Goal: Information Seeking & Learning: Learn about a topic

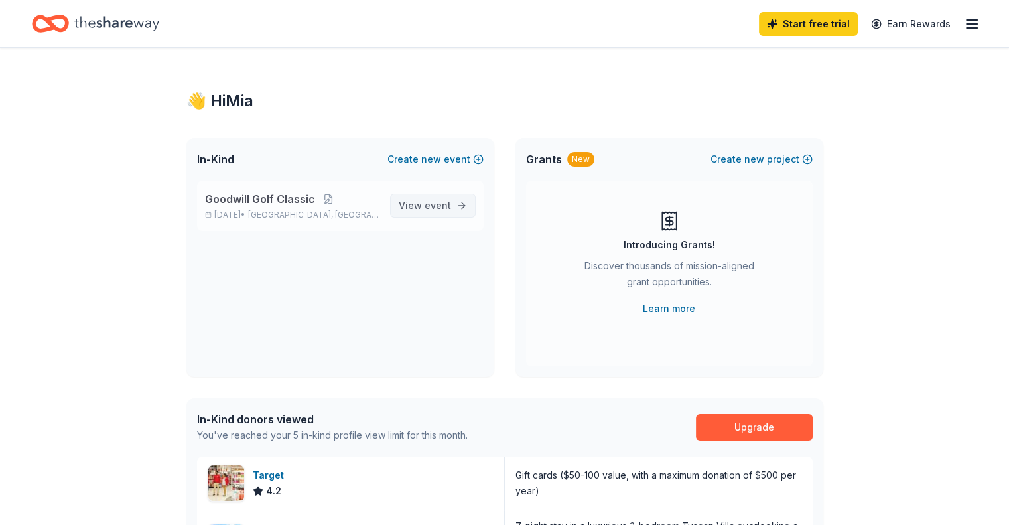
click at [427, 198] on span "View event" at bounding box center [425, 206] width 52 height 16
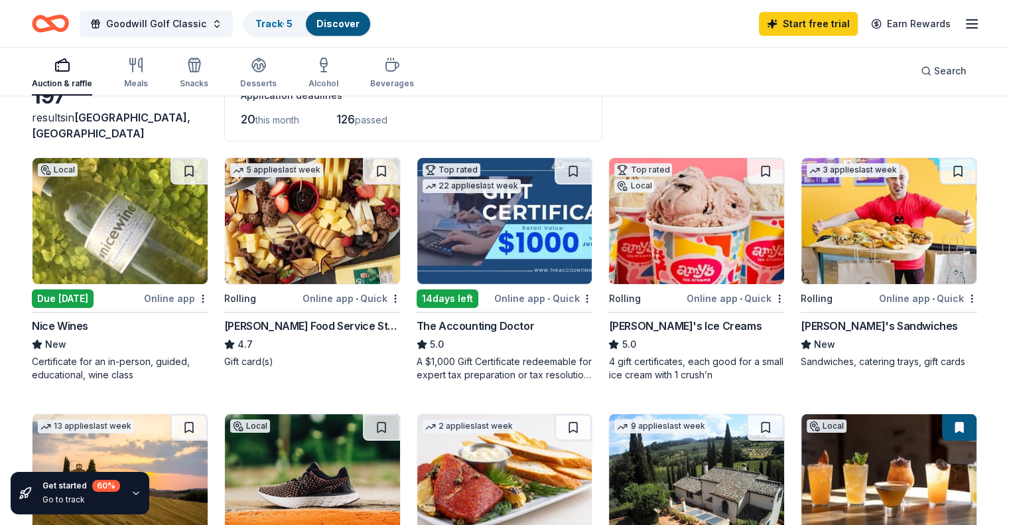
scroll to position [85, 0]
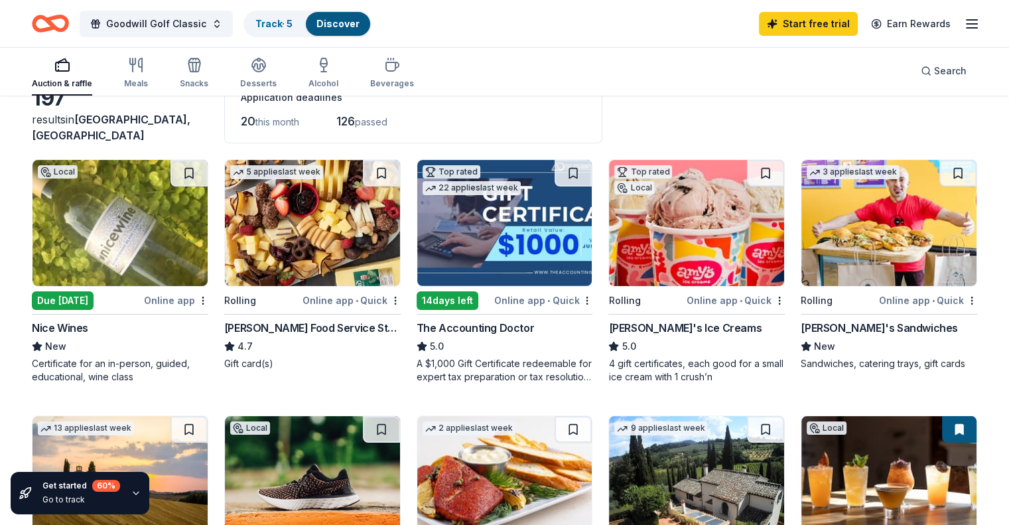
click at [347, 304] on div "Online app • Quick" at bounding box center [351, 300] width 98 height 17
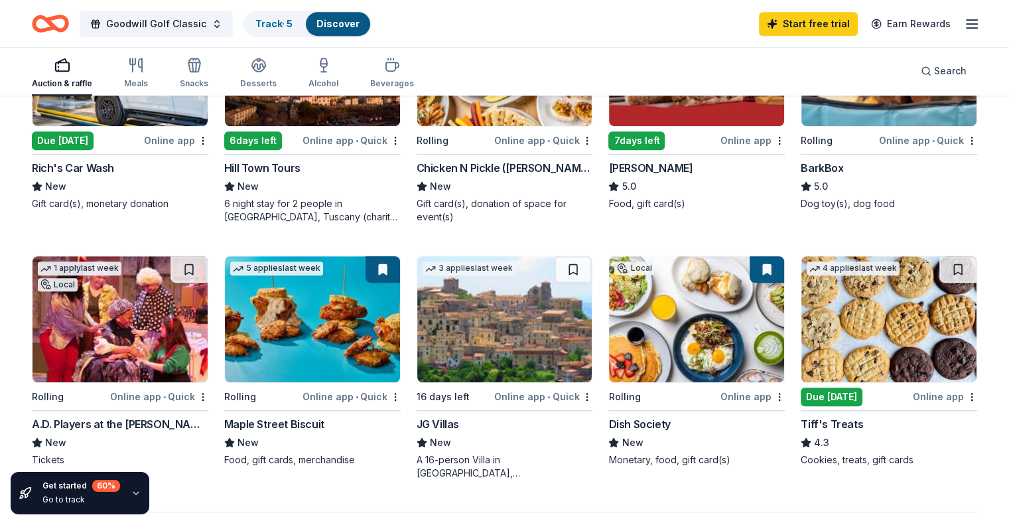
scroll to position [769, 0]
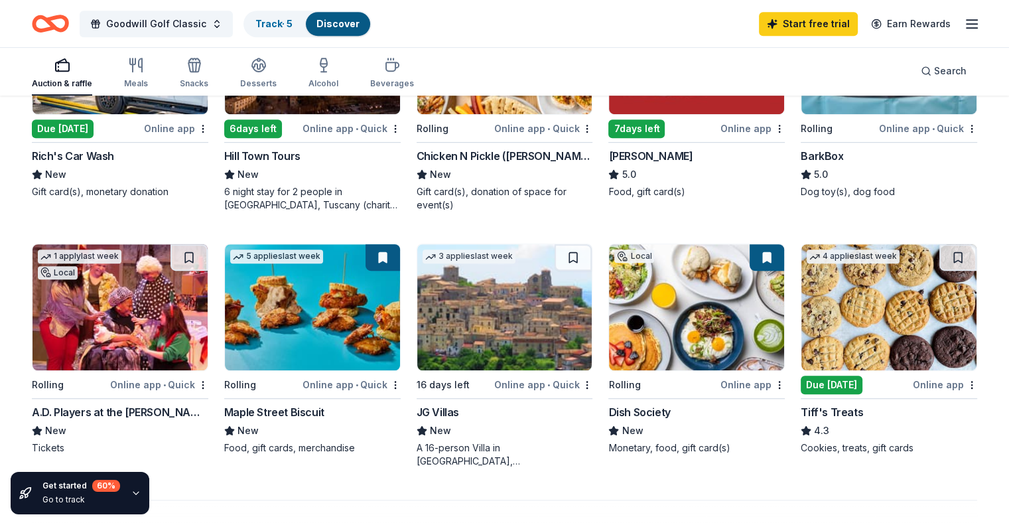
click at [722, 383] on div "Online app" at bounding box center [752, 384] width 64 height 17
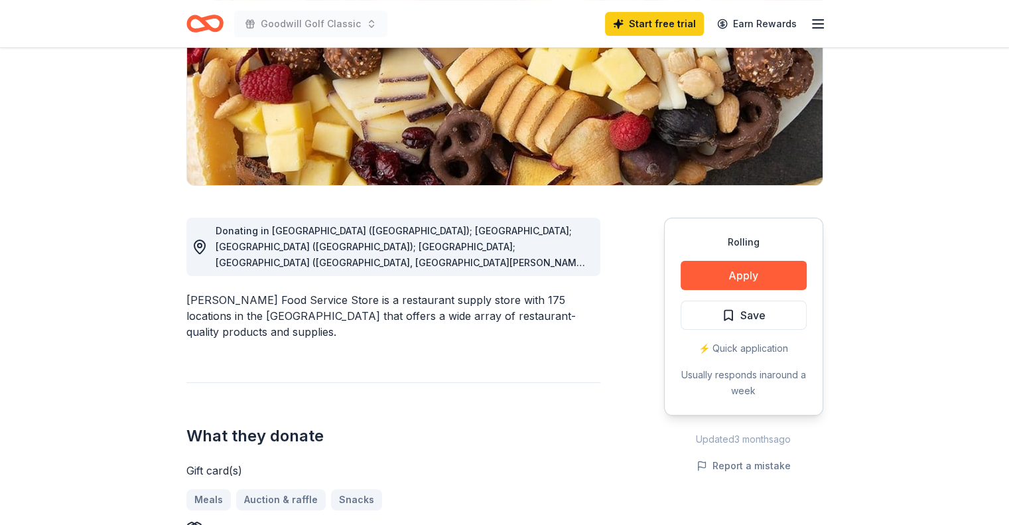
scroll to position [220, 0]
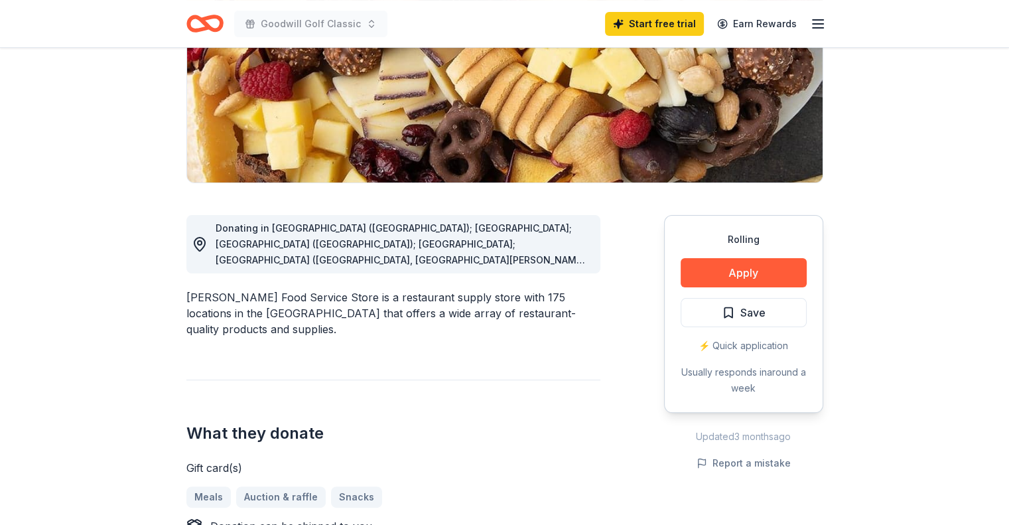
click at [470, 251] on div "Donating in AL (Huntsville); FL; GA (Lithia Springs); IL; IN (Elkhart, Fort Way…" at bounding box center [403, 244] width 374 height 48
